Goal: Task Accomplishment & Management: Use online tool/utility

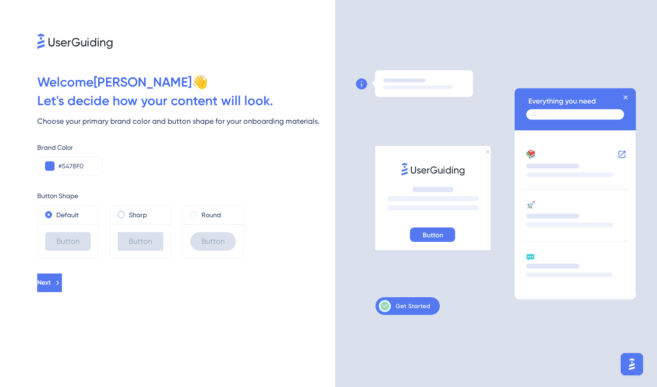
click at [136, 215] on label "Sharp" at bounding box center [138, 214] width 18 height 11
click at [57, 213] on label "Default" at bounding box center [67, 214] width 22 height 11
click at [195, 215] on span at bounding box center [193, 214] width 7 height 7
click at [200, 213] on input "radio" at bounding box center [200, 213] width 0 height 0
click at [52, 217] on div "Default" at bounding box center [68, 214] width 46 height 11
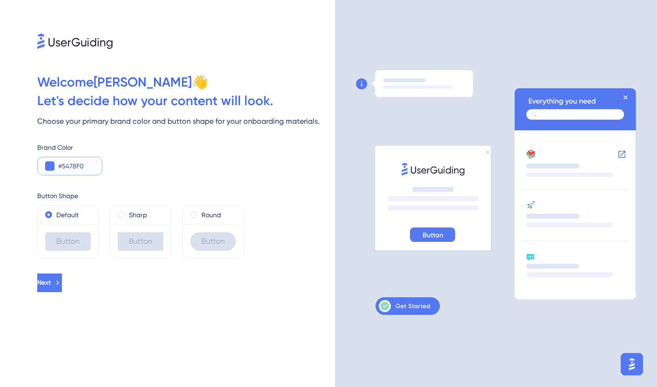
click at [74, 169] on input "#5478F0" at bounding box center [76, 165] width 36 height 11
paste input "0EA5E"
click at [100, 291] on div "Next" at bounding box center [186, 282] width 298 height 19
click at [65, 167] on input "#0EA5E" at bounding box center [76, 165] width 36 height 11
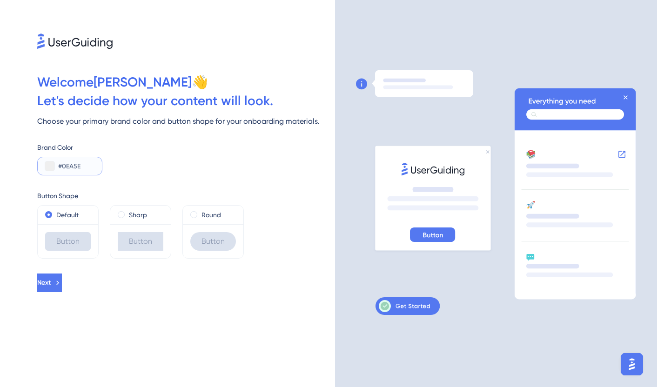
click at [46, 167] on button at bounding box center [49, 165] width 9 height 9
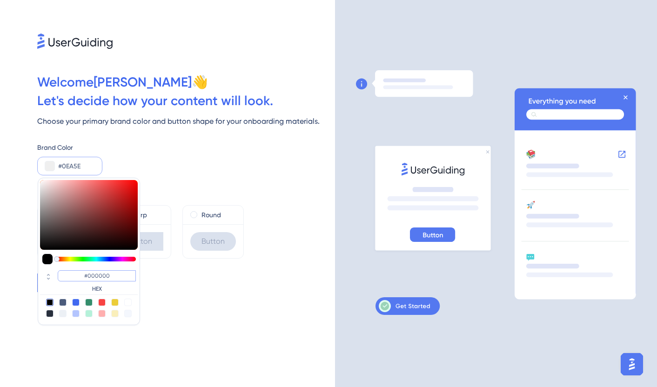
click at [93, 277] on input "#000000" at bounding box center [97, 275] width 78 height 11
paste input "EA5EA"
type input "#0ea5ea"
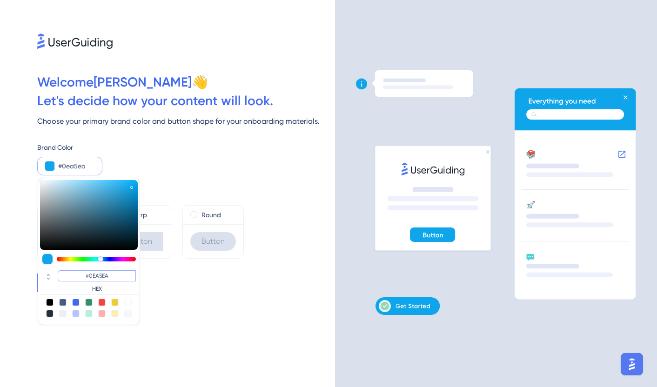
type input "#0EA5EA"
click at [171, 278] on div "Next" at bounding box center [186, 282] width 298 height 19
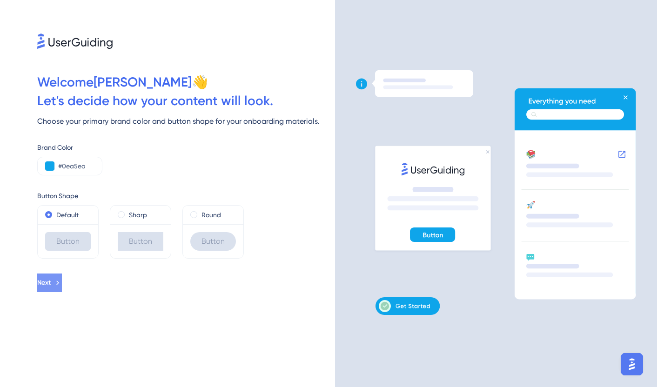
click at [51, 283] on span "Next" at bounding box center [43, 282] width 13 height 11
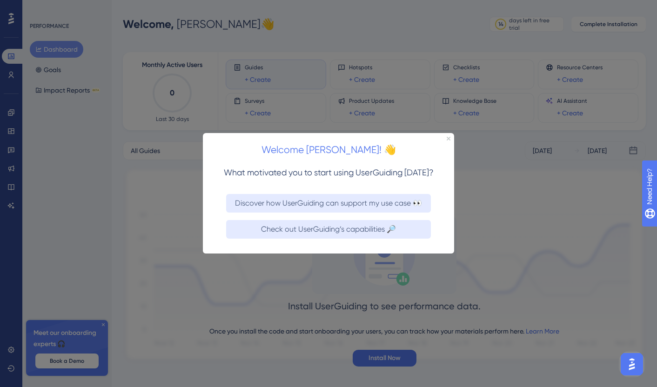
click at [389, 279] on div at bounding box center [328, 193] width 657 height 387
click at [448, 137] on icon "Close Preview" at bounding box center [448, 139] width 4 height 4
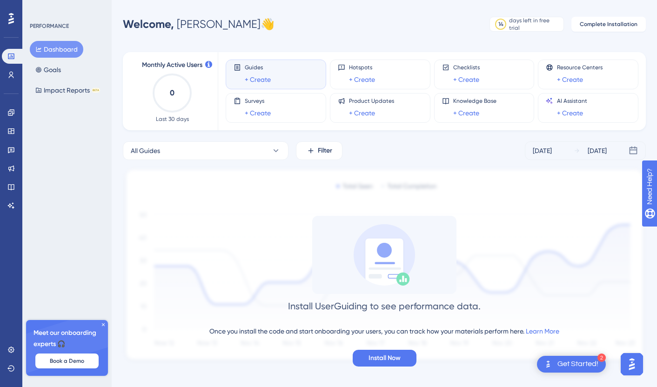
click at [284, 30] on div "Welcome, Jesse 👋 14 days left in free trial Click to see upgrade options Comple…" at bounding box center [384, 24] width 523 height 19
click at [263, 79] on link "+ Create" at bounding box center [258, 79] width 26 height 11
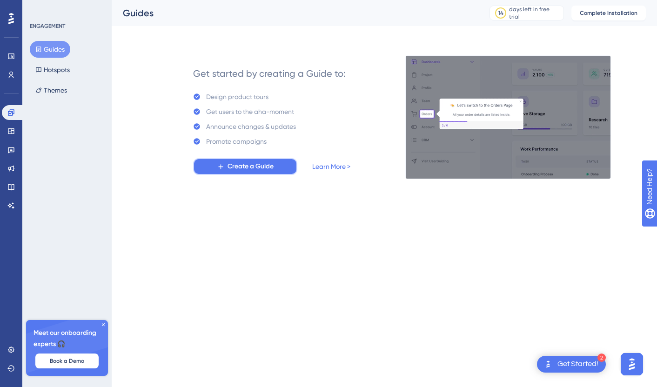
click at [253, 168] on span "Create a Guide" at bounding box center [250, 166] width 46 height 11
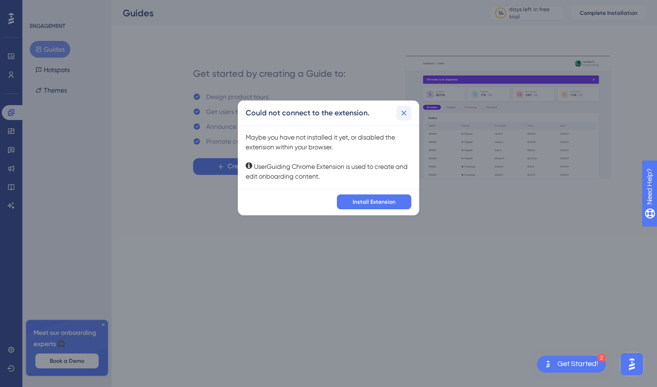
click at [407, 109] on icon at bounding box center [403, 112] width 9 height 9
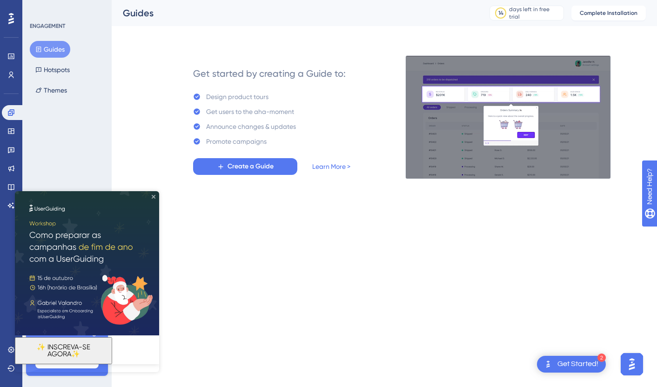
click at [153, 197] on icon "Close Preview" at bounding box center [154, 197] width 4 height 4
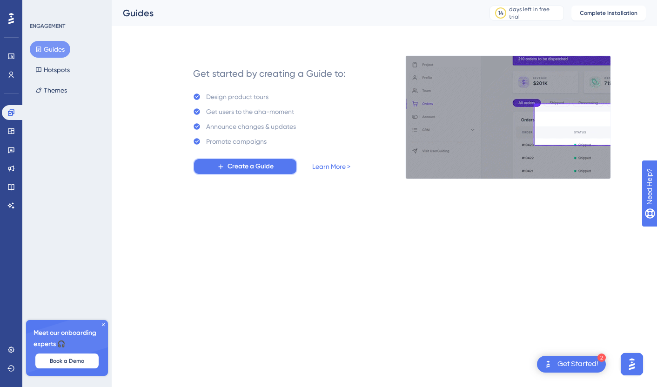
click at [269, 161] on span "Create a Guide" at bounding box center [250, 166] width 46 height 11
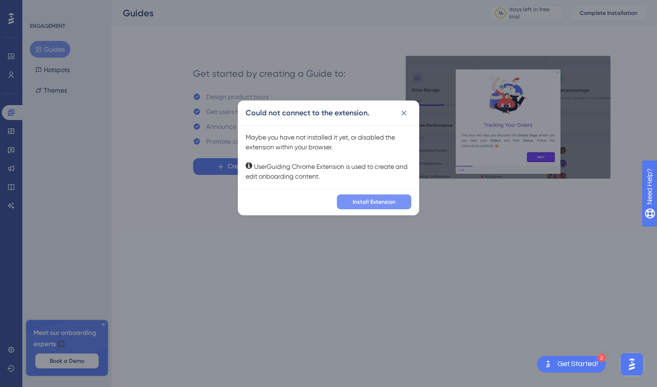
click at [374, 204] on span "Install Extension" at bounding box center [373, 201] width 43 height 7
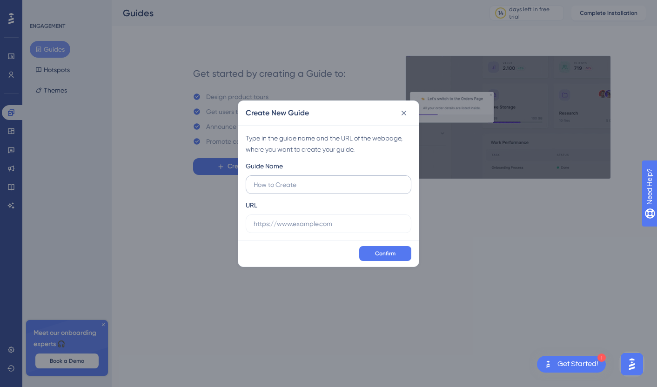
click at [305, 186] on input "text" at bounding box center [328, 184] width 150 height 10
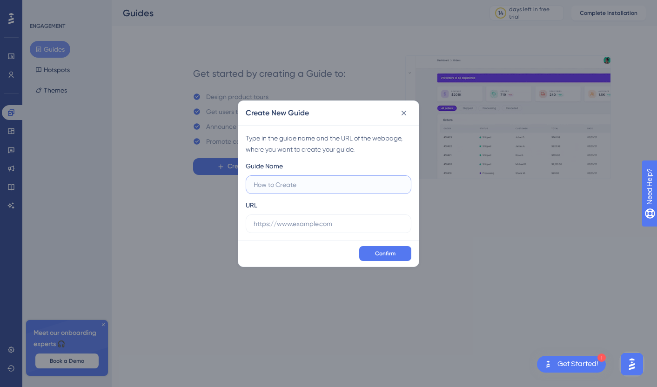
paste input "Gerador de Link do WhatsApp"
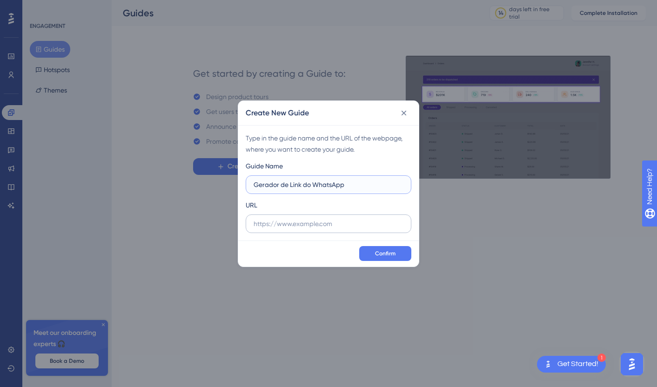
type input "Gerador de Link do WhatsApp"
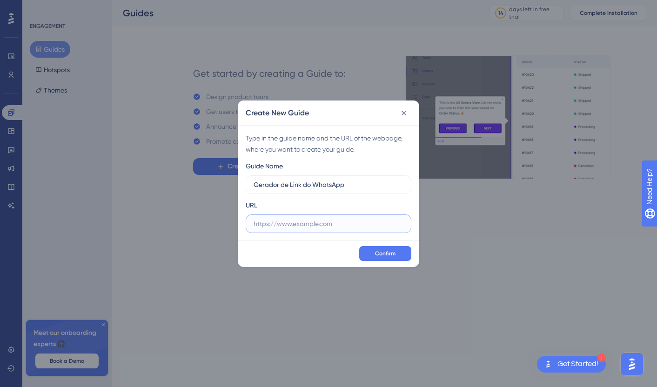
click at [327, 226] on input "text" at bounding box center [328, 224] width 150 height 10
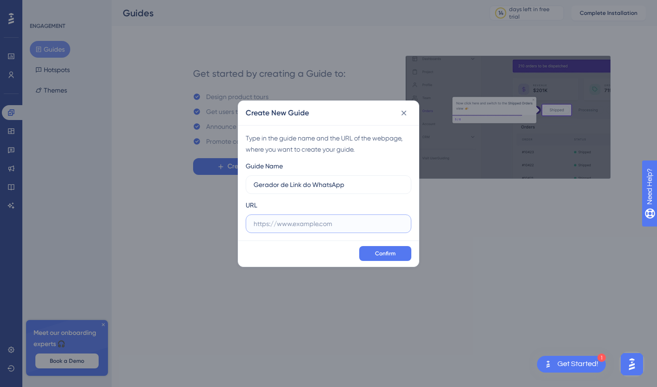
paste input "https://conecta.bio/ferramentas/gerador-de-links-do-whatsapp"
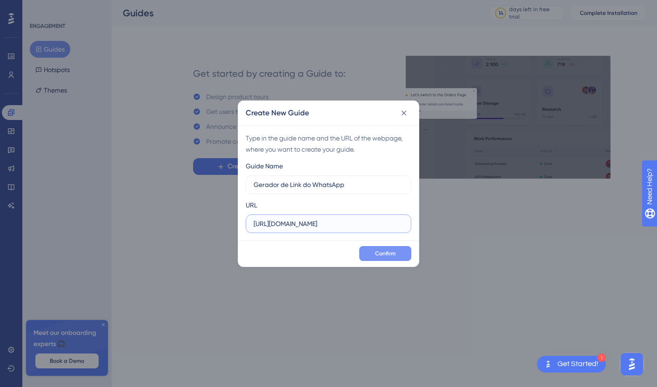
type input "https://conecta.bio/ferramentas/gerador-de-links-do-whatsapp"
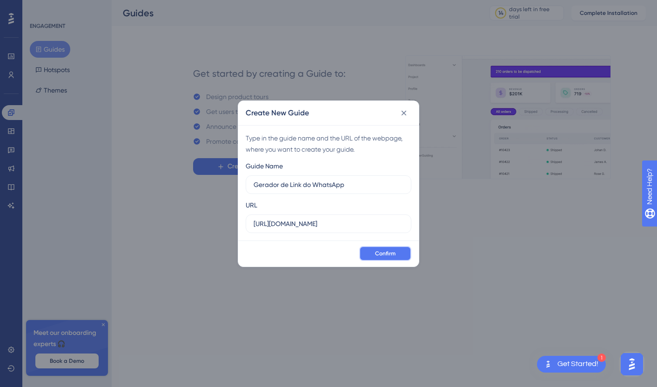
scroll to position [0, 0]
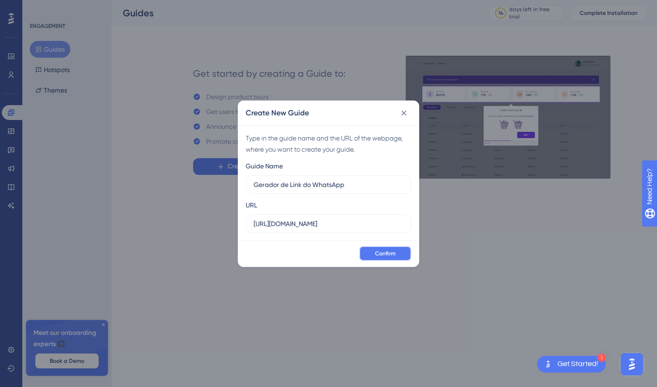
click at [385, 258] on button "Confirm" at bounding box center [385, 253] width 52 height 15
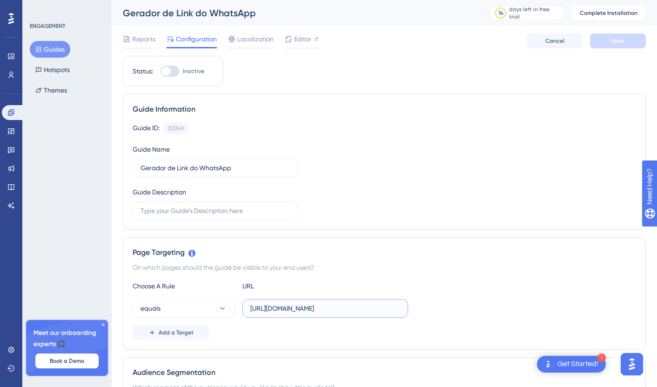
scroll to position [0, 49]
drag, startPoint x: 315, startPoint y: 308, endPoint x: 498, endPoint y: 307, distance: 182.8
click at [498, 307] on div "equals https://conecta.bio/ferramentas/gerador-de-links-do-whatsapp" at bounding box center [384, 308] width 503 height 19
paste input "/whatsapp-link-generator"
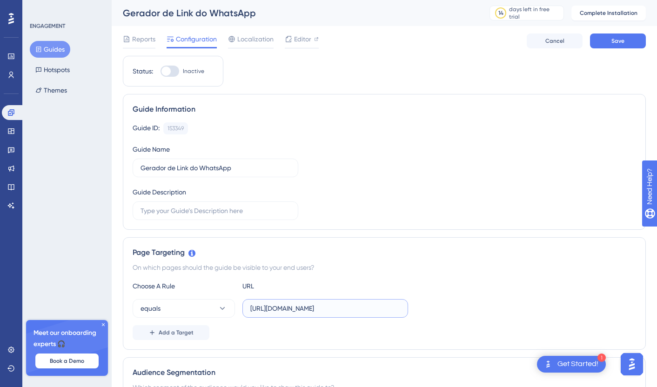
scroll to position [0, 7]
type input "https://conecta.bio/tools/whatsapp-link-generator"
click at [353, 340] on div "Page Targeting On which pages should the guide be visible to your end users? Ch…" at bounding box center [384, 293] width 523 height 113
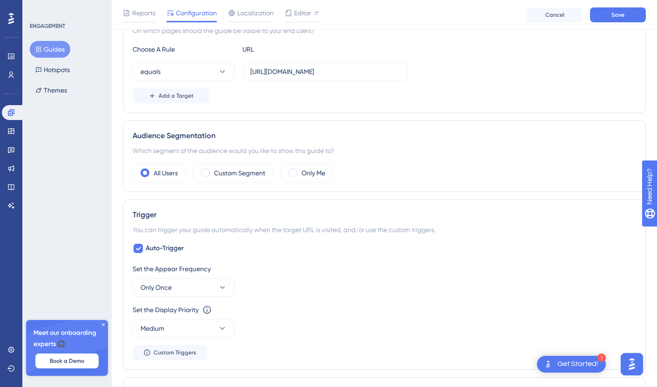
scroll to position [300, 0]
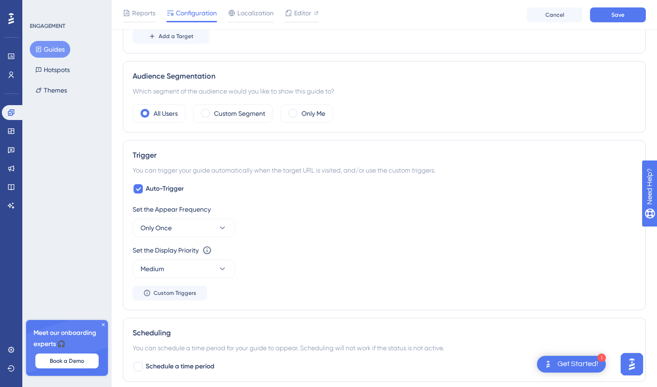
click at [574, 369] on div "1 Get Started!" at bounding box center [571, 364] width 69 height 17
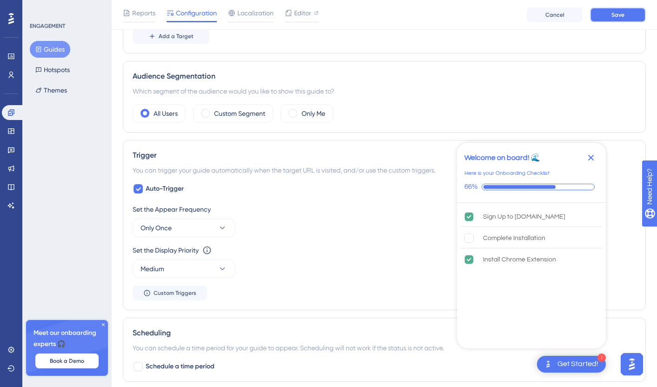
click at [609, 16] on button "Save" at bounding box center [618, 14] width 56 height 15
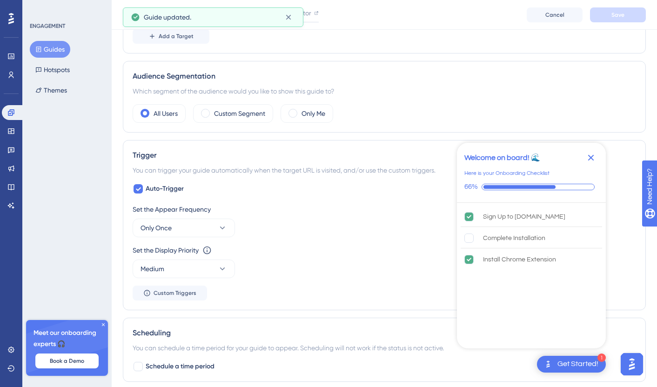
click at [47, 49] on button "Guides" at bounding box center [50, 49] width 40 height 17
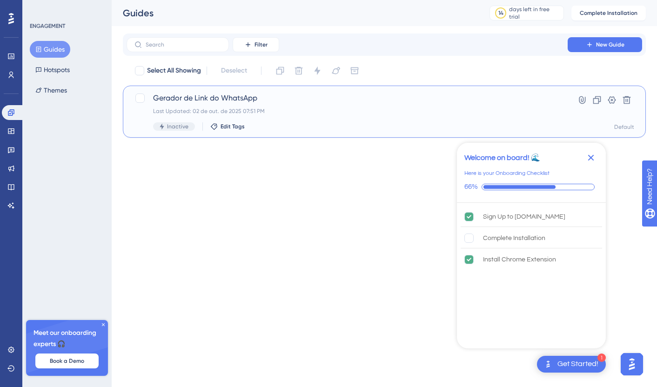
click at [239, 95] on span "Gerador de Link do WhatsApp" at bounding box center [347, 98] width 388 height 11
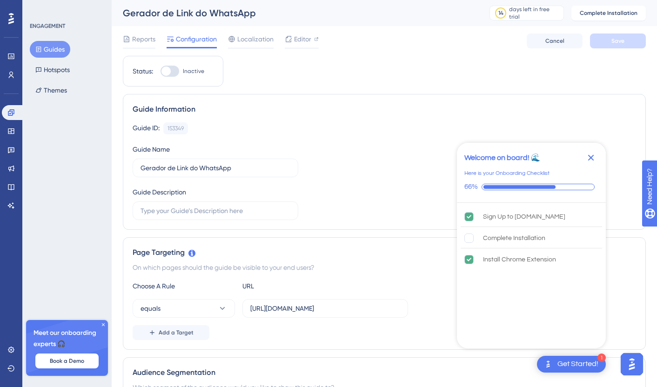
click at [603, 17] on button "Complete Installation" at bounding box center [608, 13] width 74 height 15
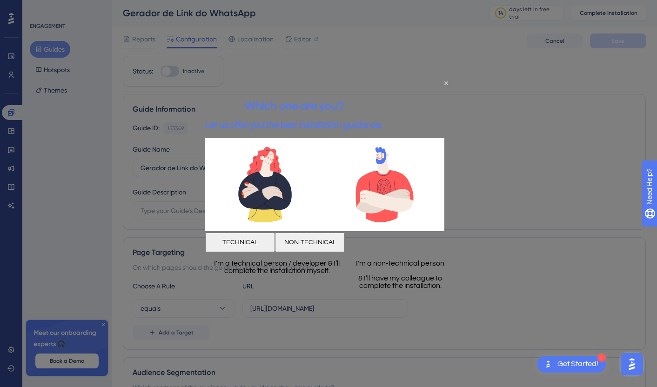
scroll to position [100, 0]
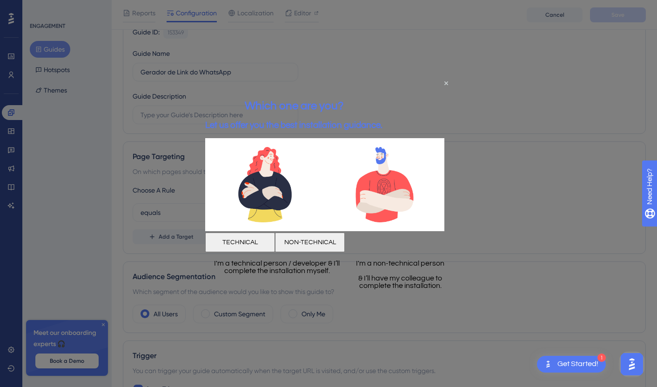
click at [261, 239] on button "TECHNICAL" at bounding box center [240, 242] width 70 height 20
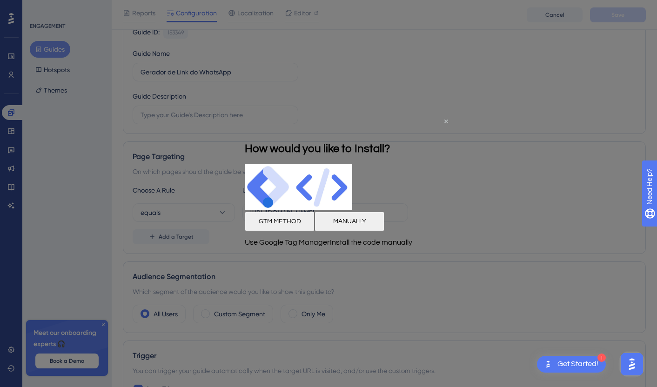
click at [445, 120] on icon "Close Preview" at bounding box center [446, 122] width 4 height 4
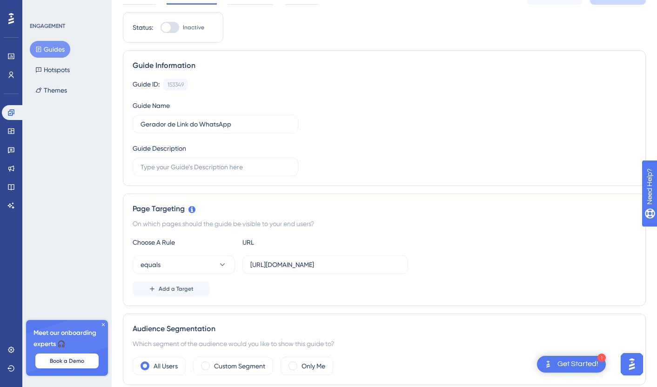
scroll to position [19, 0]
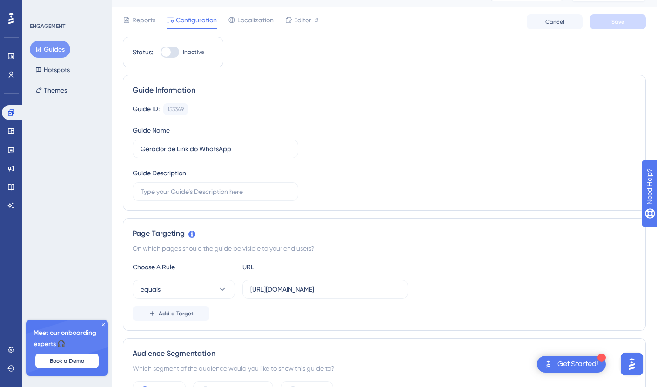
click at [292, 13] on div "Reports Configuration Localization Editor Cancel Save" at bounding box center [384, 22] width 523 height 30
click at [299, 18] on span "Editor" at bounding box center [302, 19] width 17 height 11
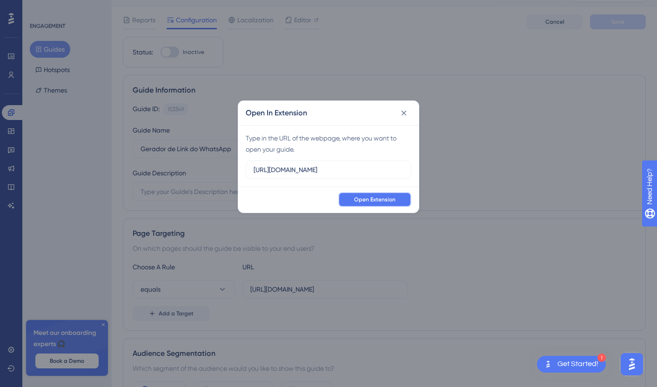
scroll to position [0, 0]
click at [394, 193] on button "Open Extension" at bounding box center [374, 199] width 73 height 15
drag, startPoint x: 338, startPoint y: 170, endPoint x: 656, endPoint y: 153, distance: 318.6
click at [656, 153] on div "Open In Extension Type in the URL of the webpage, where you want to open your g…" at bounding box center [328, 193] width 657 height 387
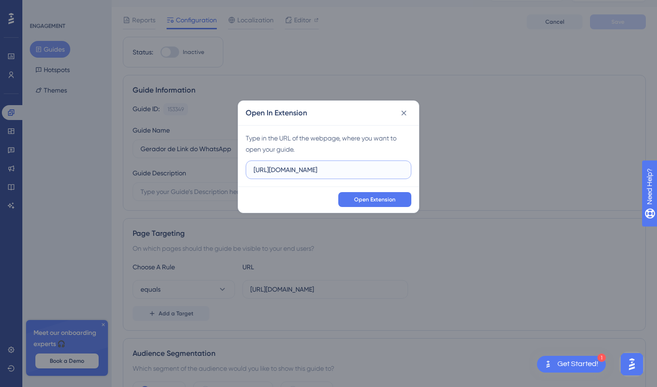
scroll to position [0, 0]
type input "https://conecta.bio/tools/"
click at [391, 199] on span "Open Extension" at bounding box center [374, 199] width 41 height 7
